Goal: Find contact information: Find contact information

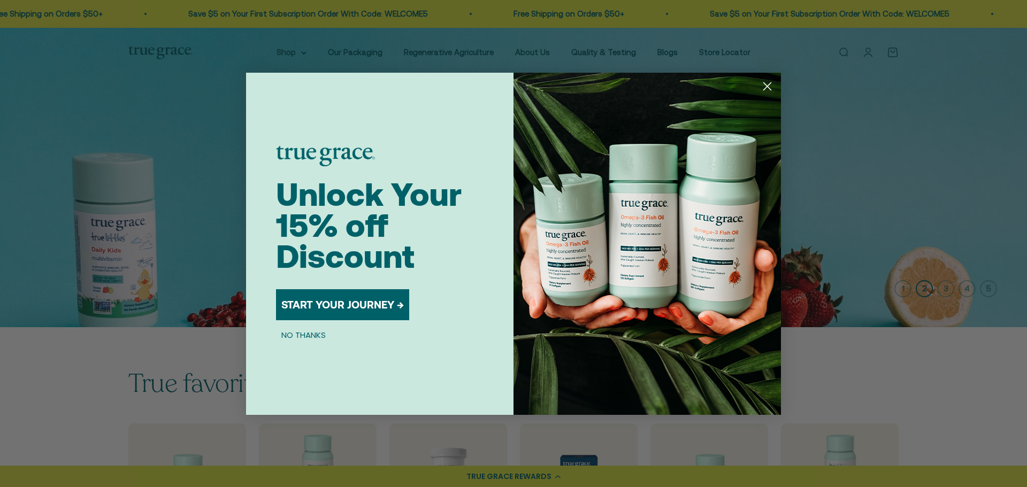
click at [301, 333] on button "NO THANKS" at bounding box center [303, 335] width 55 height 13
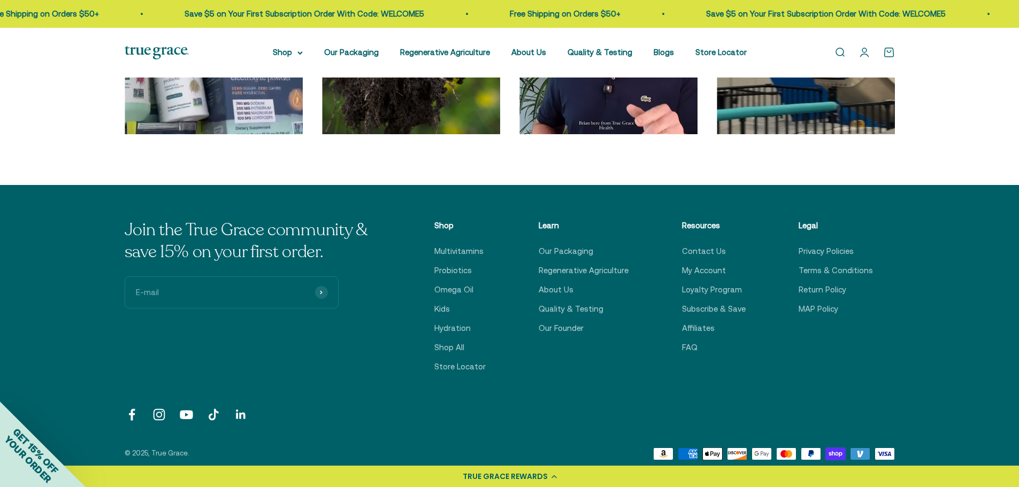
scroll to position [3652, 0]
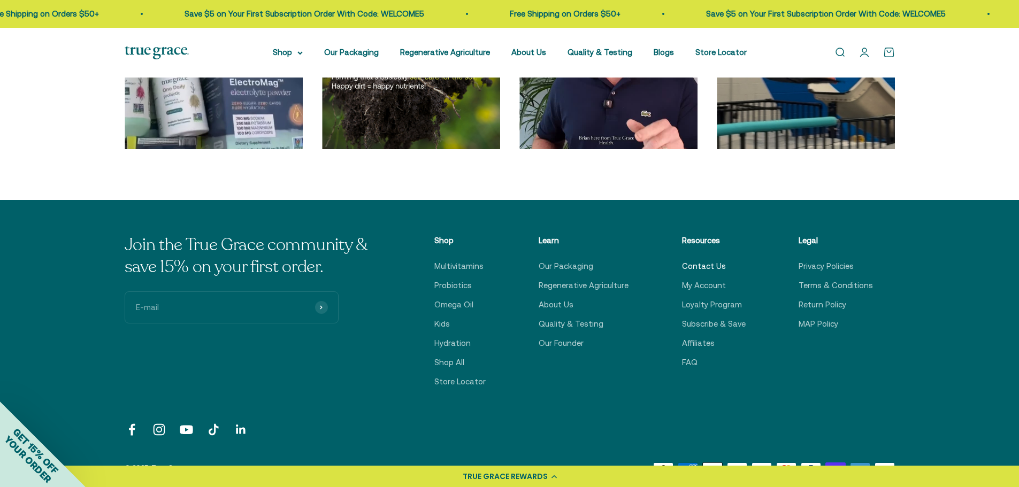
click at [696, 264] on link "Contact Us" at bounding box center [704, 266] width 44 height 13
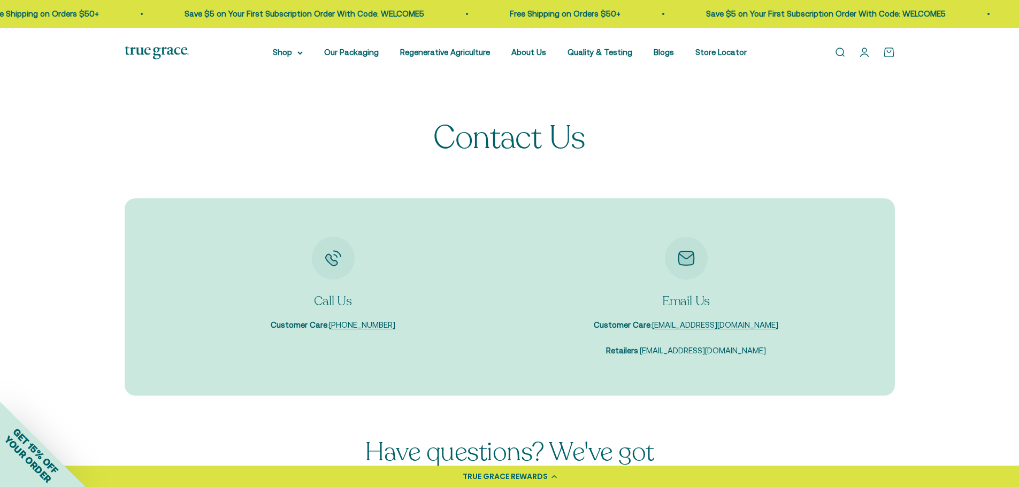
click at [690, 351] on link "[EMAIL_ADDRESS][DOMAIN_NAME]" at bounding box center [703, 350] width 126 height 9
